Goal: Task Accomplishment & Management: Use online tool/utility

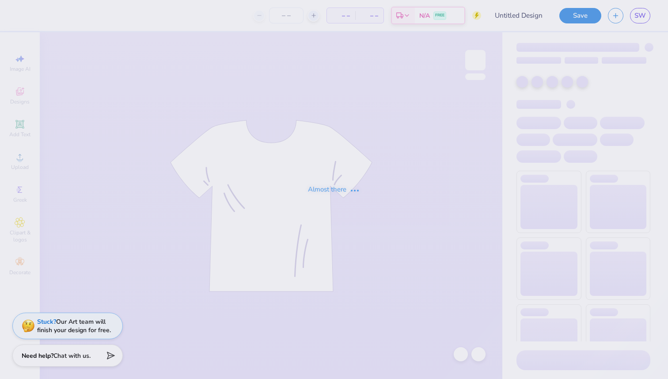
type input "Miracle Hoodies 2025"
type input "100"
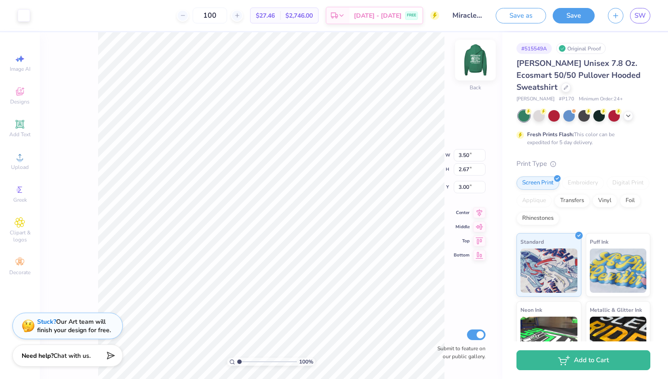
click at [466, 64] on img at bounding box center [475, 59] width 35 height 35
click at [437, 316] on icon at bounding box center [439, 316] width 9 height 9
type input "7.06"
click at [439, 313] on icon at bounding box center [440, 317] width 8 height 8
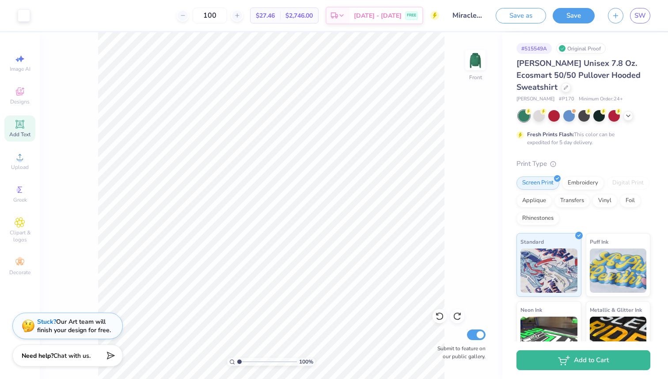
click at [24, 132] on span "Add Text" at bounding box center [19, 134] width 21 height 7
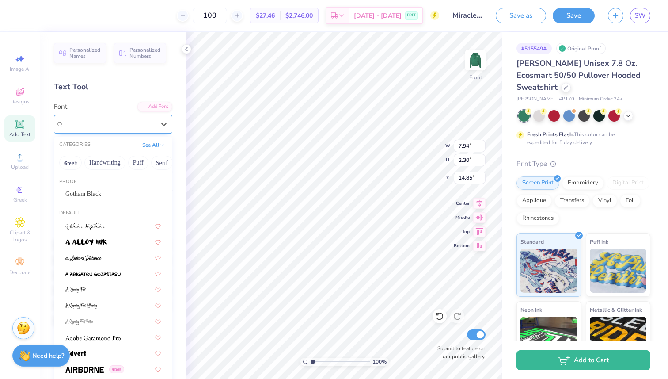
click at [107, 121] on div "Super Dream" at bounding box center [109, 124] width 93 height 14
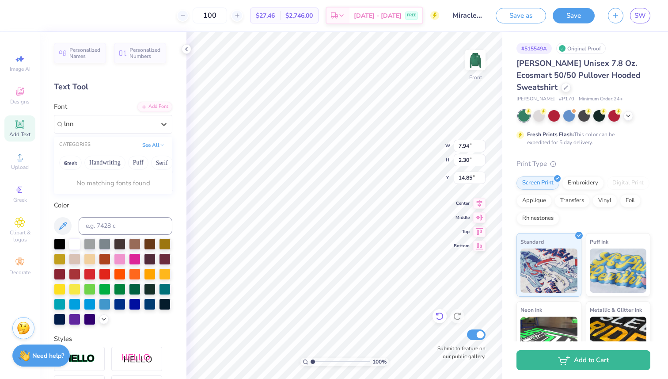
type input "lnn"
click at [441, 317] on icon at bounding box center [439, 316] width 9 height 9
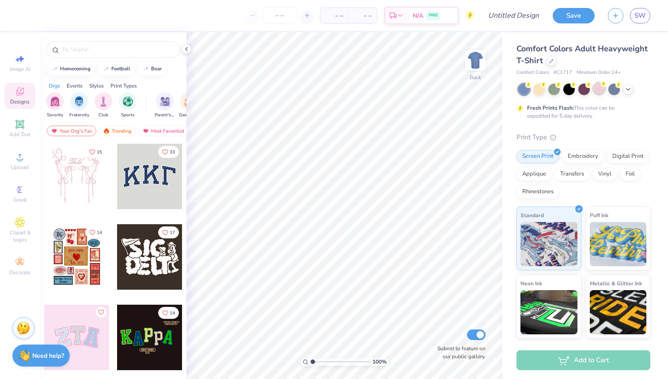
click at [599, 92] on div at bounding box center [599, 88] width 11 height 11
click at [553, 90] on div at bounding box center [554, 88] width 11 height 11
click at [628, 90] on icon at bounding box center [628, 88] width 7 height 7
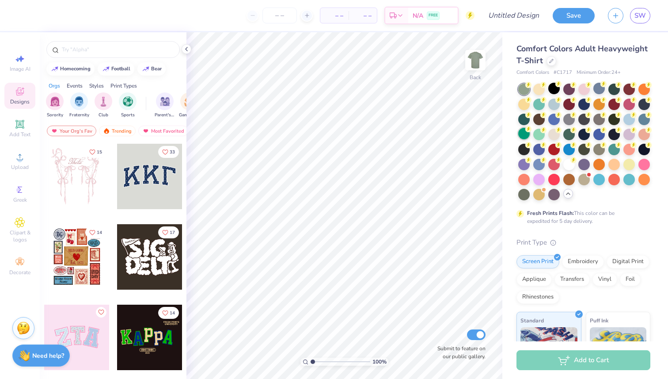
click at [525, 136] on div at bounding box center [524, 133] width 11 height 11
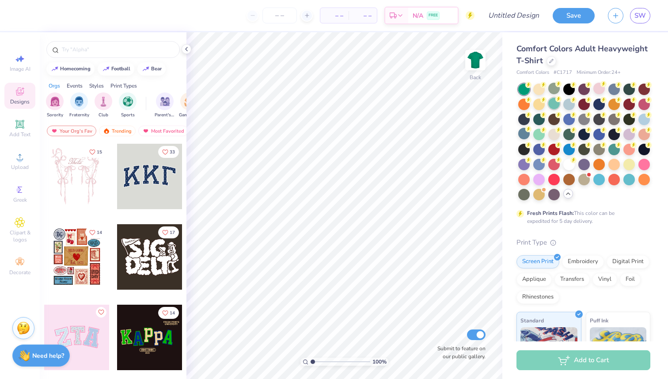
click at [551, 104] on div at bounding box center [554, 103] width 11 height 11
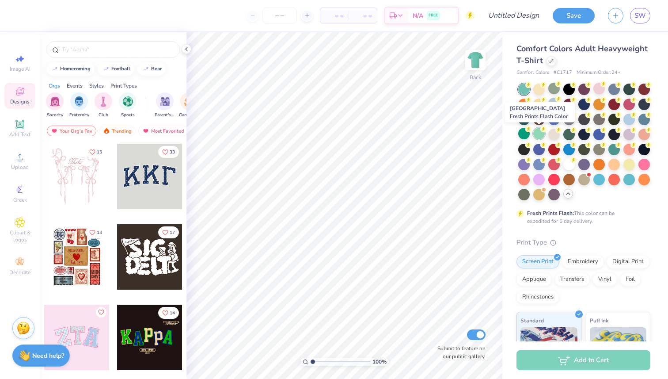
click at [537, 130] on div at bounding box center [539, 133] width 11 height 11
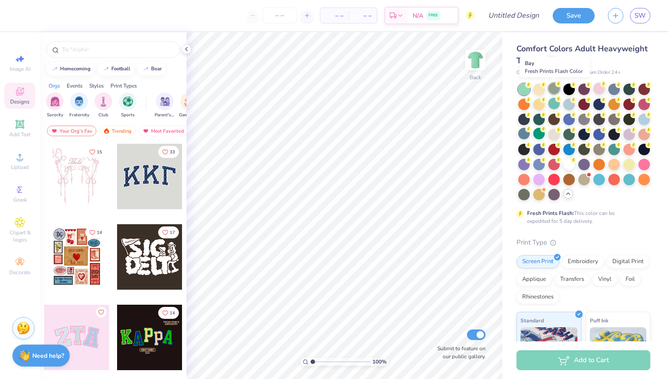
click at [554, 89] on div at bounding box center [554, 88] width 11 height 11
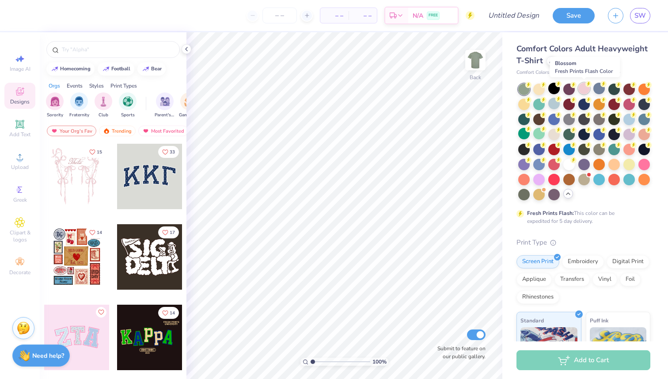
click at [587, 87] on icon at bounding box center [589, 84] width 6 height 6
